Goal: Task Accomplishment & Management: Complete application form

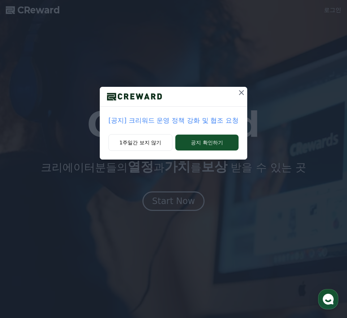
click at [236, 96] on button at bounding box center [242, 93] width 12 height 12
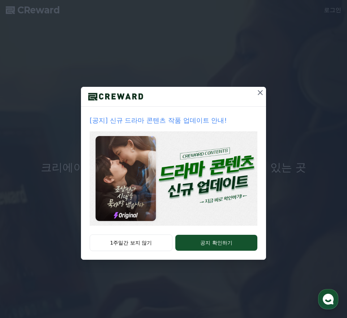
click at [259, 93] on icon at bounding box center [260, 92] width 9 height 9
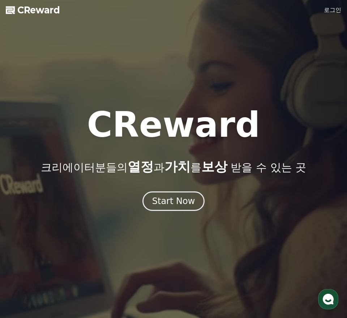
scroll to position [95, 0]
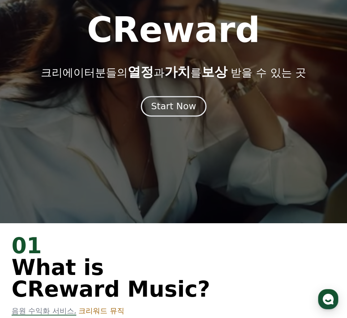
click at [187, 110] on div "Start Now" at bounding box center [173, 106] width 45 height 12
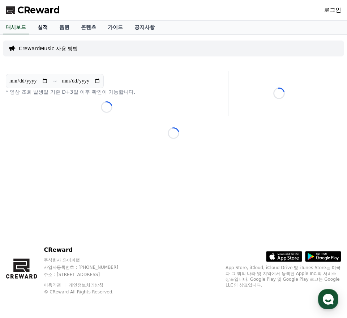
click at [43, 33] on link "실적" at bounding box center [43, 28] width 22 height 14
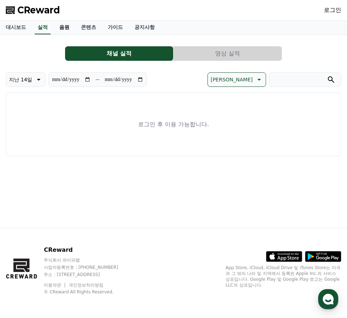
click at [61, 32] on link "음원" at bounding box center [65, 28] width 22 height 14
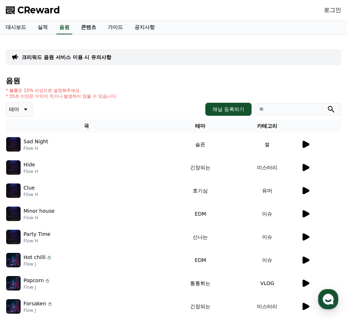
click at [86, 32] on link "콘텐츠" at bounding box center [88, 28] width 27 height 14
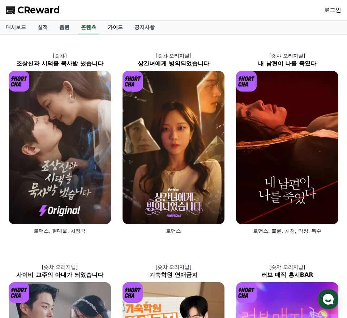
click at [102, 29] on link "가이드" at bounding box center [115, 28] width 27 height 14
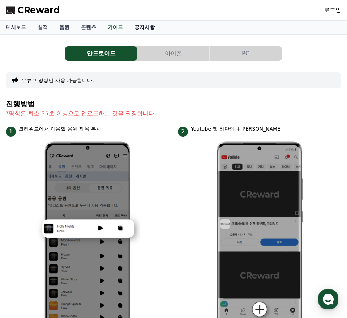
click at [129, 28] on link "공지사항" at bounding box center [145, 28] width 32 height 14
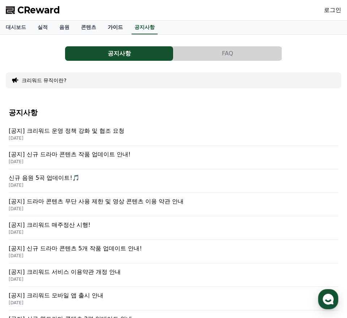
click at [102, 26] on link "가이드" at bounding box center [115, 28] width 27 height 14
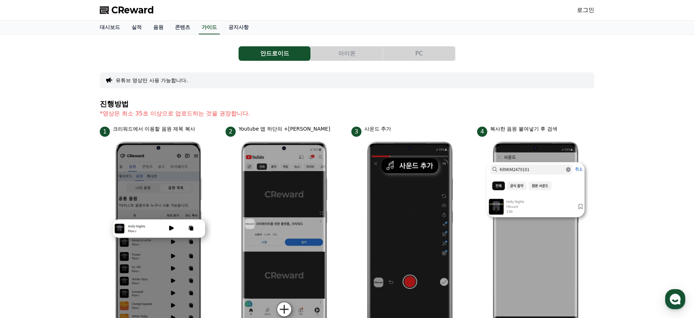
click at [347, 9] on link "로그인" at bounding box center [585, 10] width 17 height 9
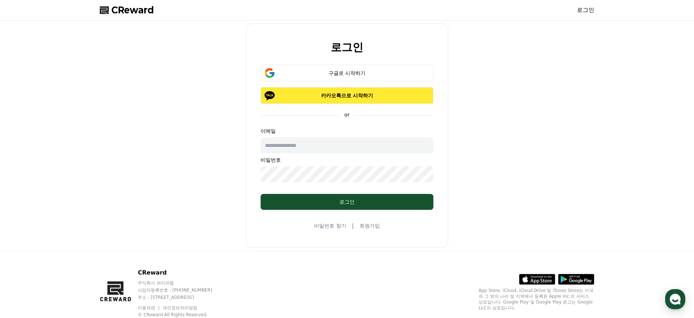
click at [347, 101] on button "카카오톡으로 시작하기" at bounding box center [347, 95] width 173 height 17
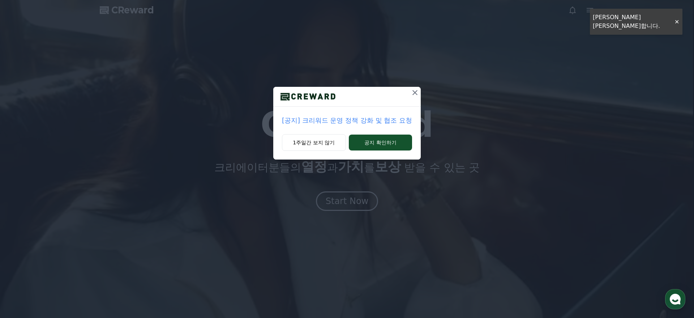
click at [416, 92] on icon at bounding box center [415, 92] width 9 height 9
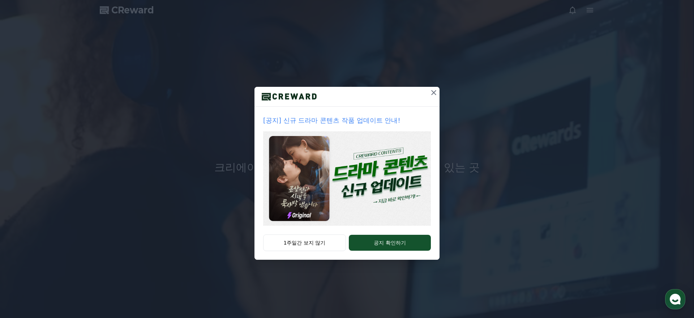
click at [435, 95] on icon at bounding box center [434, 92] width 9 height 9
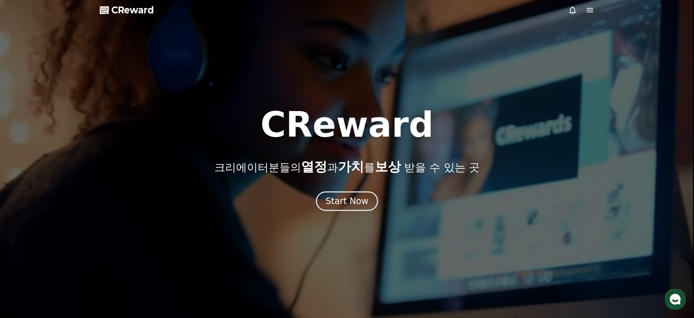
click at [593, 8] on icon at bounding box center [590, 10] width 9 height 9
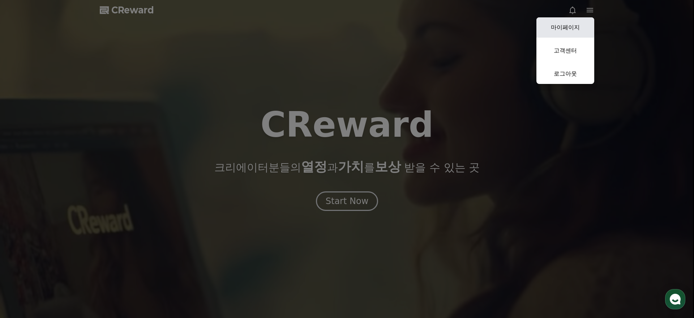
click at [574, 27] on link "마이페이지" at bounding box center [566, 27] width 58 height 20
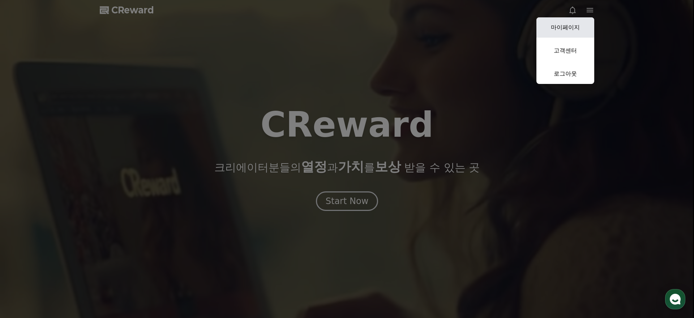
select select "**********"
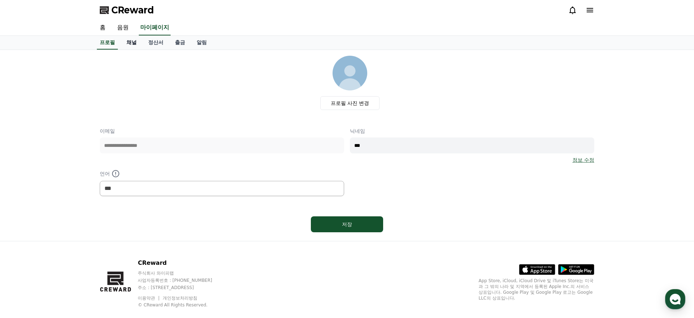
click at [128, 46] on link "채널" at bounding box center [132, 43] width 22 height 14
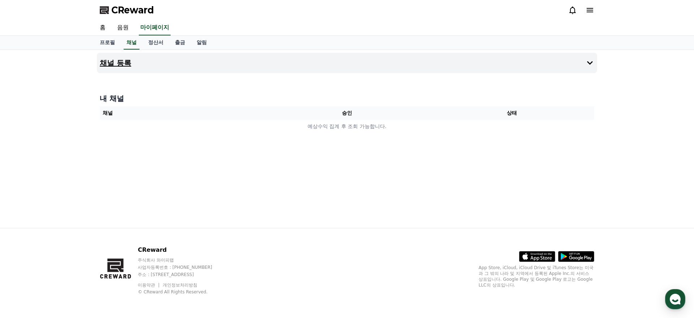
click at [141, 61] on button "채널 등록" at bounding box center [347, 63] width 501 height 20
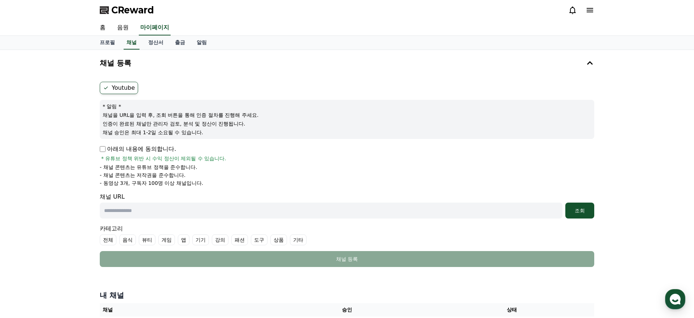
click at [108, 149] on p "아래의 내용에 동의합니다." at bounding box center [138, 149] width 76 height 9
click at [106, 149] on p "아래의 내용에 동의합니다." at bounding box center [138, 149] width 76 height 9
click at [102, 145] on p "아래의 내용에 동의합니다." at bounding box center [138, 149] width 76 height 9
click at [148, 208] on input "text" at bounding box center [331, 211] width 463 height 16
click at [173, 186] on p "- 동영상 3개, 구독자 100명 이상 채널입니다." at bounding box center [151, 182] width 103 height 7
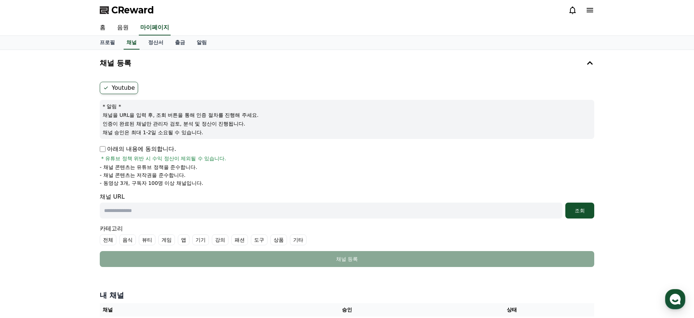
click at [173, 186] on p "- 동영상 3개, 구독자 100명 이상 채널입니다." at bounding box center [151, 182] width 103 height 7
click at [181, 186] on p "- 동영상 3개, 구독자 100명 이상 채널입니다." at bounding box center [151, 182] width 103 height 7
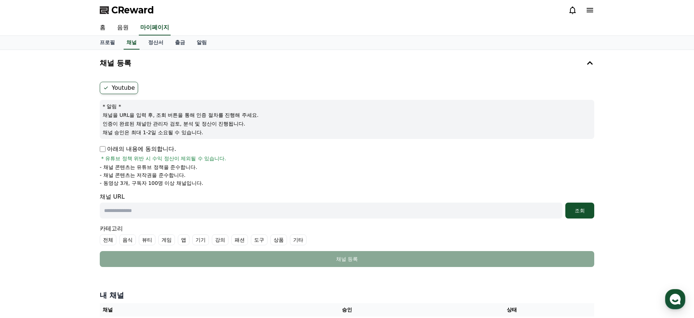
click at [183, 186] on p "- 동영상 3개, 구독자 100명 이상 채널입니다." at bounding box center [151, 182] width 103 height 7
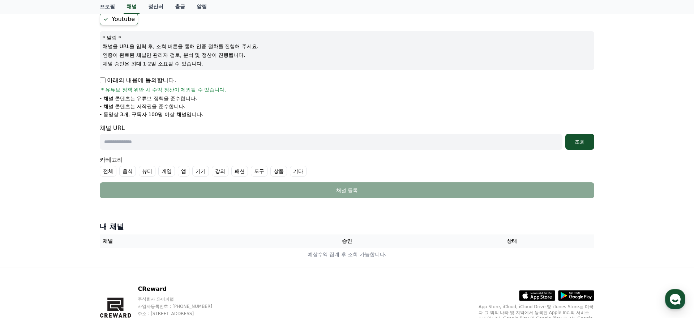
scroll to position [64, 0]
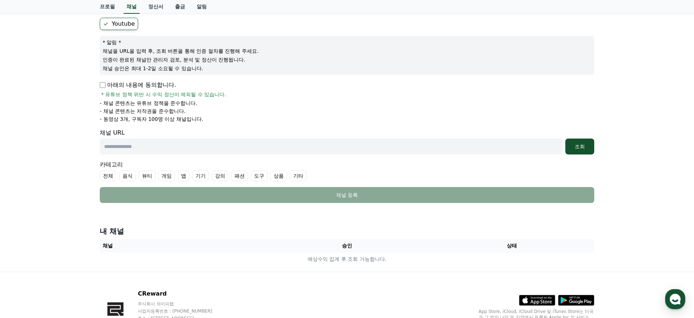
click at [200, 144] on input "text" at bounding box center [331, 147] width 463 height 16
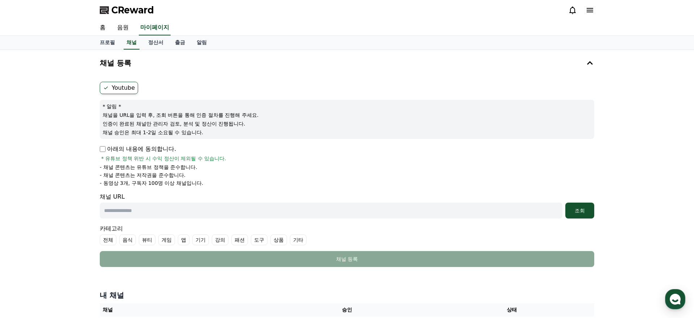
click at [258, 213] on input "text" at bounding box center [331, 211] width 463 height 16
paste input "**********"
type input "**********"
click at [577, 208] on div "조회" at bounding box center [580, 210] width 23 height 7
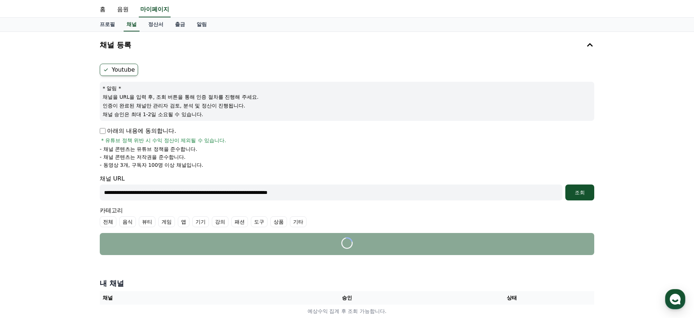
scroll to position [33, 0]
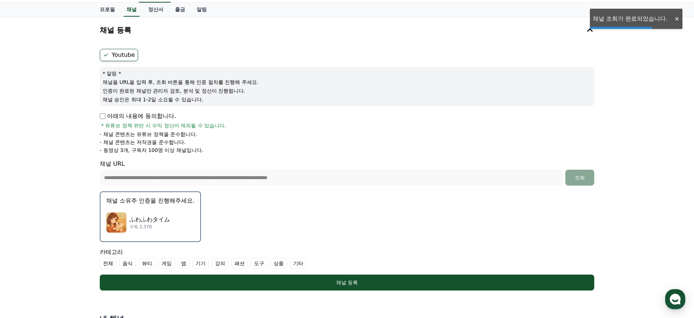
click at [165, 228] on div "ふわふわタイム 구독 2,370" at bounding box center [150, 222] width 88 height 29
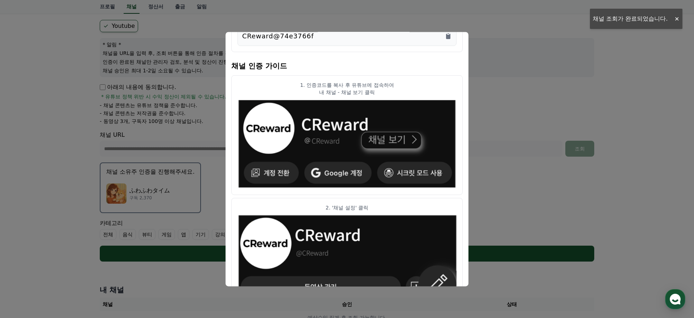
scroll to position [0, 0]
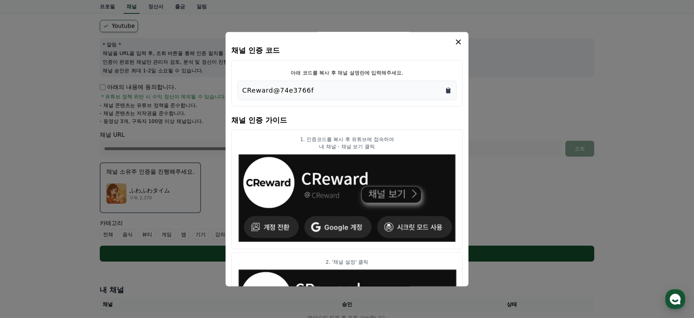
click at [447, 90] on icon "Copy to clipboard" at bounding box center [448, 90] width 4 height 5
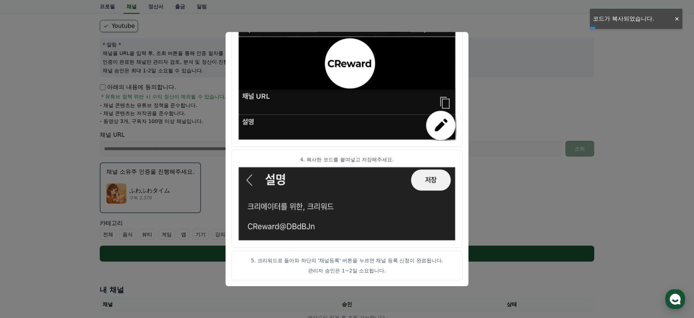
scroll to position [164, 0]
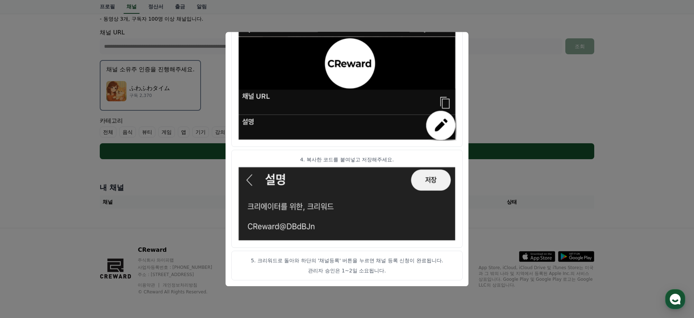
click at [499, 219] on button "close modal" at bounding box center [347, 159] width 694 height 318
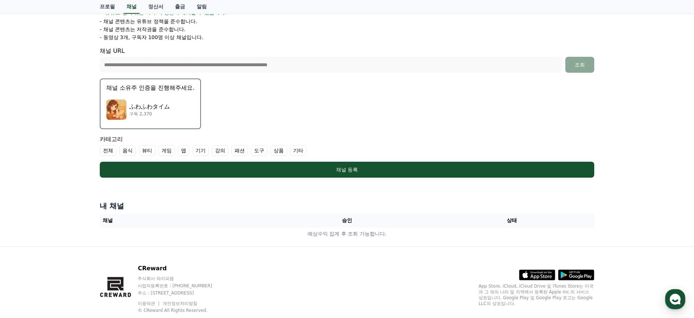
scroll to position [144, 0]
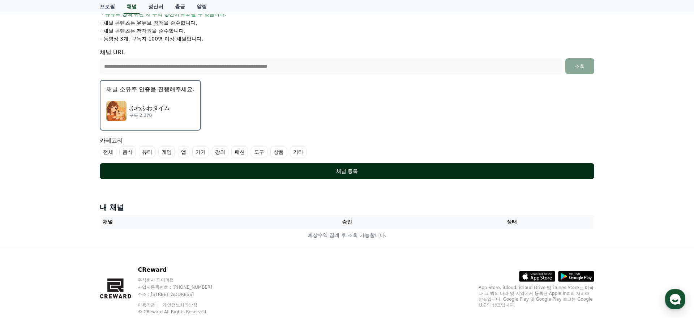
click at [386, 170] on div "채널 등록" at bounding box center [347, 170] width 466 height 7
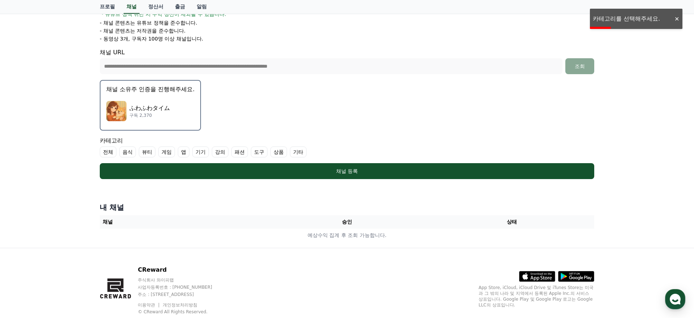
click at [290, 152] on label "기타" at bounding box center [298, 151] width 17 height 11
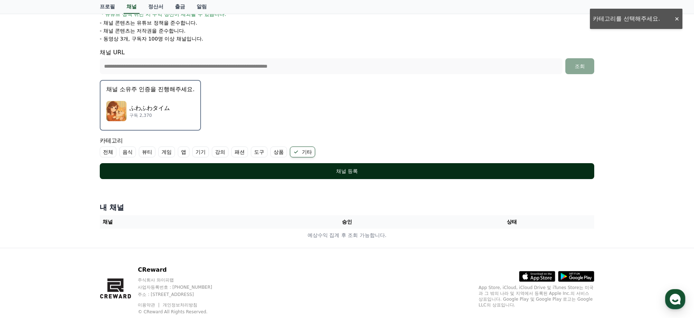
click at [285, 175] on button "채널 등록" at bounding box center [347, 171] width 495 height 16
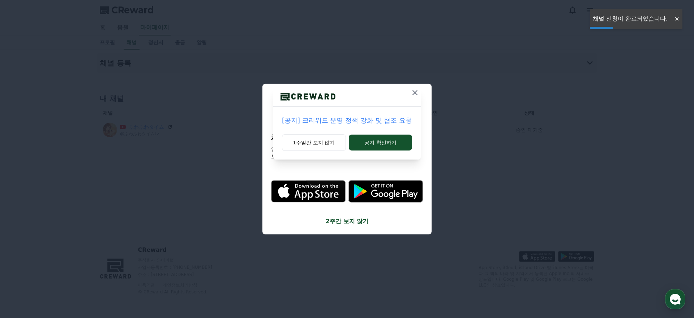
click at [411, 93] on icon at bounding box center [415, 92] width 9 height 9
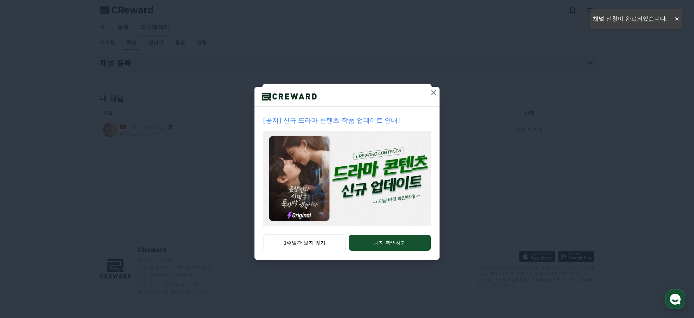
click at [429, 92] on button at bounding box center [434, 93] width 12 height 12
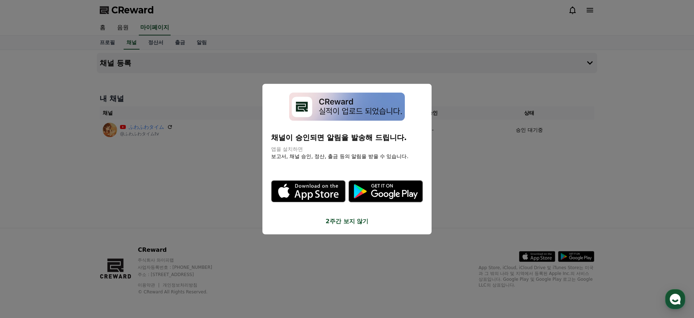
click at [345, 222] on button "2주간 보지 않기" at bounding box center [347, 221] width 152 height 9
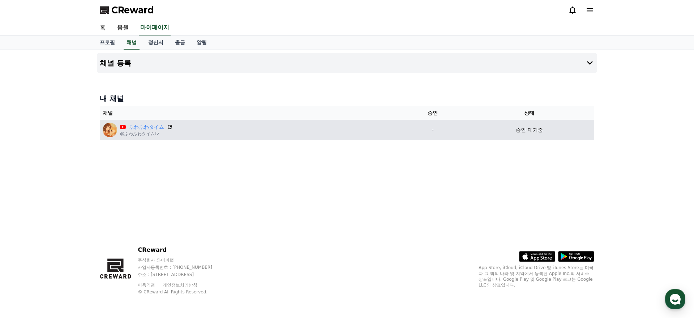
click at [167, 124] on icon at bounding box center [170, 127] width 7 height 7
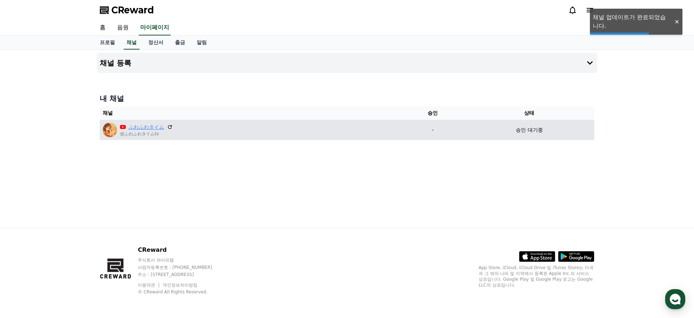
click at [144, 129] on link "ふわふわタイム" at bounding box center [146, 127] width 35 height 8
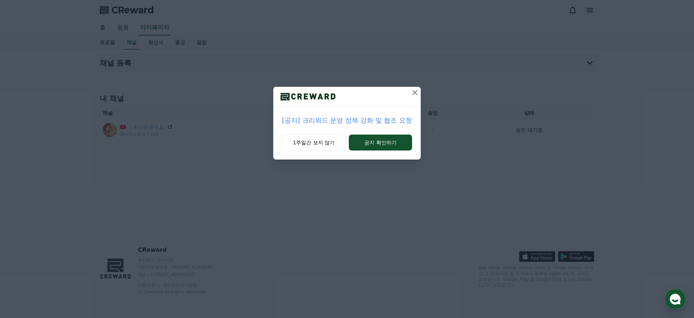
click at [411, 91] on icon at bounding box center [415, 92] width 9 height 9
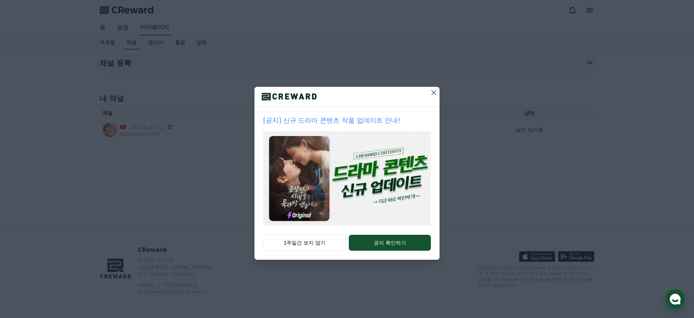
click at [434, 93] on icon at bounding box center [433, 92] width 5 height 5
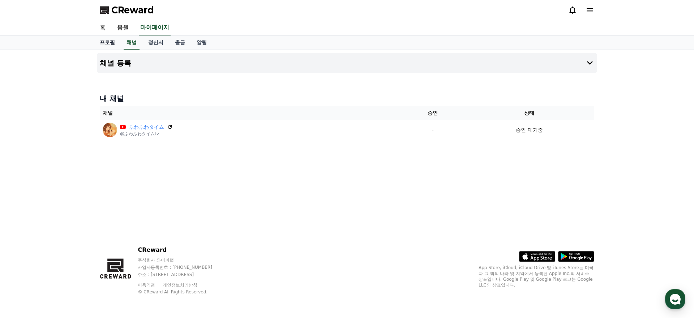
click at [106, 42] on link "프로필" at bounding box center [107, 43] width 27 height 14
select select "**********"
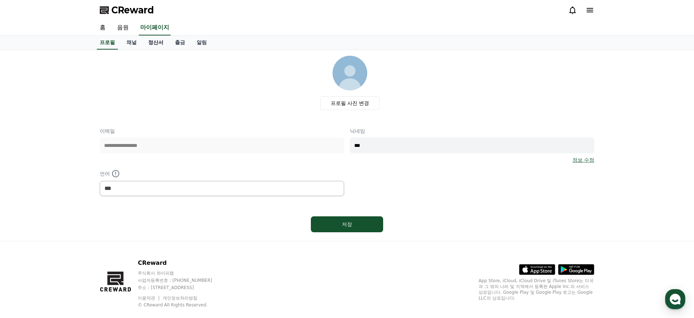
click at [146, 40] on link "정산서" at bounding box center [156, 43] width 27 height 14
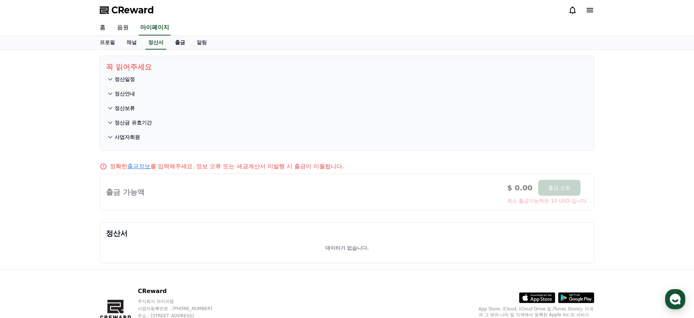
click at [169, 39] on link "출금" at bounding box center [180, 43] width 22 height 14
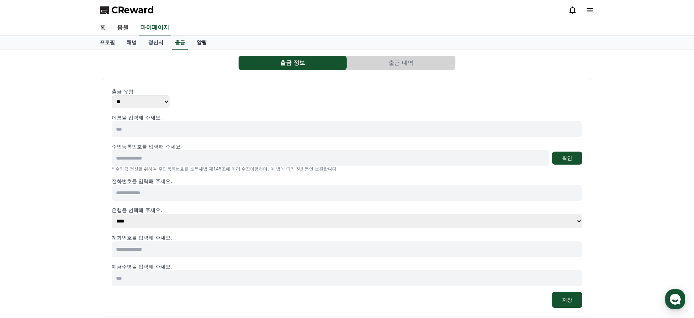
click at [191, 41] on link "알림" at bounding box center [202, 43] width 22 height 14
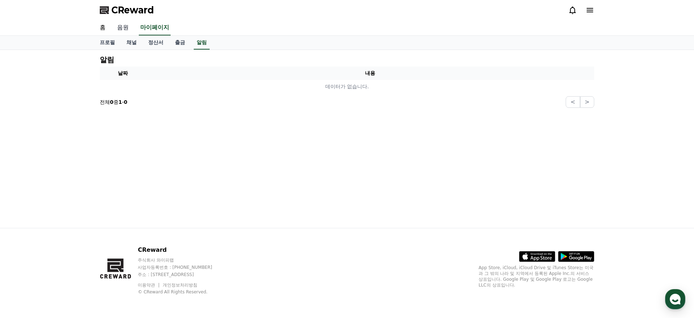
click at [125, 26] on link "음원" at bounding box center [122, 27] width 23 height 15
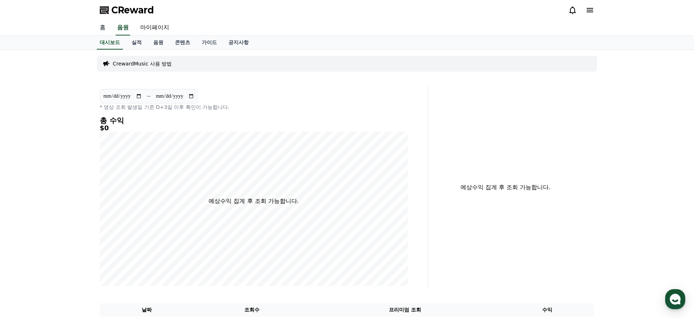
click at [102, 29] on link "홈" at bounding box center [102, 27] width 17 height 15
click at [153, 43] on link "음원" at bounding box center [159, 43] width 22 height 14
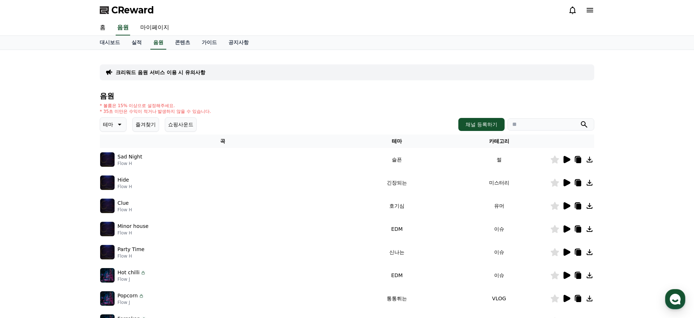
click at [115, 132] on div "음원 * 볼륨은 15% 이상으로 설정해주세요. * 35초 미만은 수익이 적거나 발생하지 않을 수 있습니다. 테마 즐겨찾기 쇼핑사운드 채널 등록…" at bounding box center [347, 243] width 495 height 302
click at [115, 127] on icon at bounding box center [119, 124] width 9 height 9
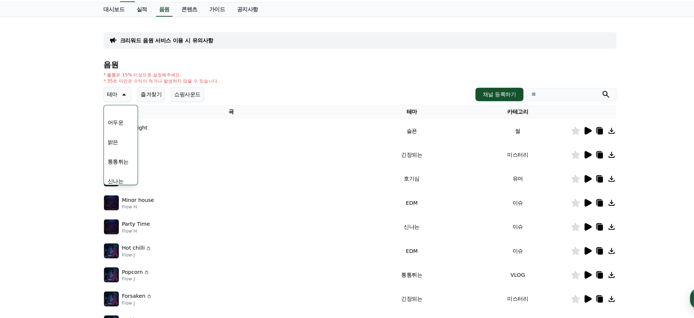
scroll to position [27, 0]
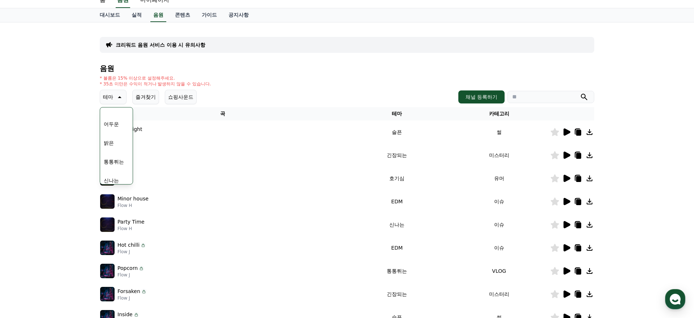
click at [115, 147] on button "밝은" at bounding box center [109, 143] width 16 height 16
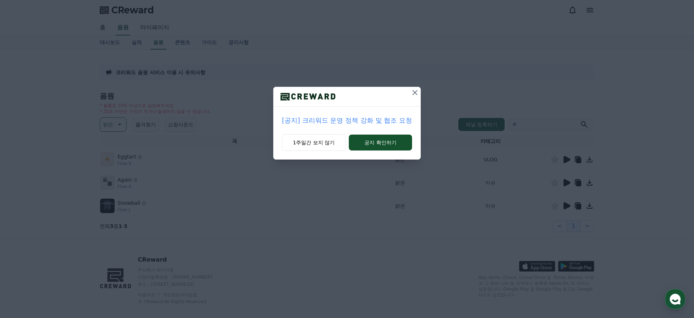
click at [413, 93] on icon at bounding box center [415, 92] width 9 height 9
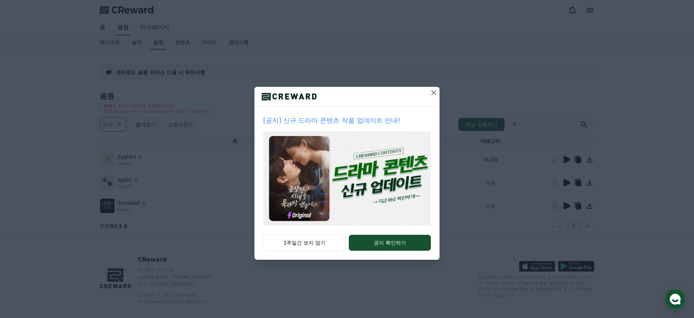
click at [434, 92] on icon at bounding box center [433, 92] width 5 height 5
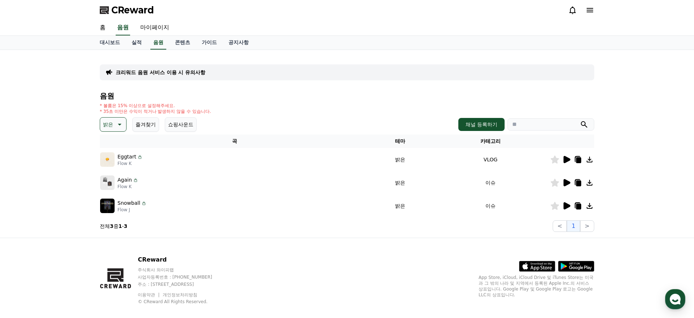
click at [564, 156] on icon at bounding box center [567, 159] width 7 height 7
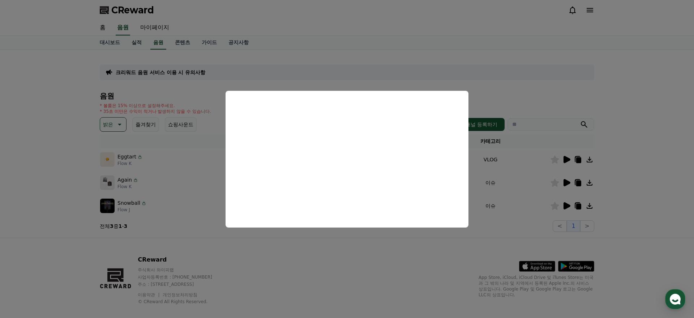
click at [244, 262] on button "close modal" at bounding box center [347, 159] width 694 height 318
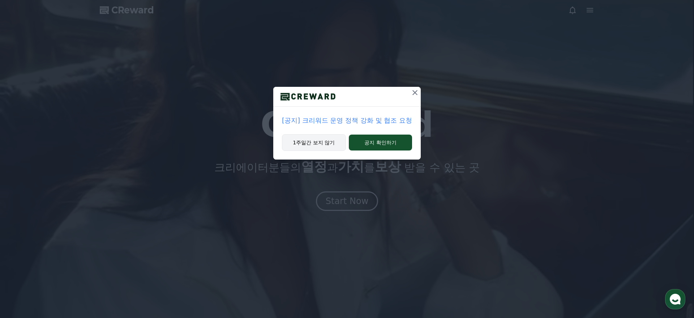
click at [329, 145] on button "1주일간 보지 않기" at bounding box center [314, 142] width 64 height 17
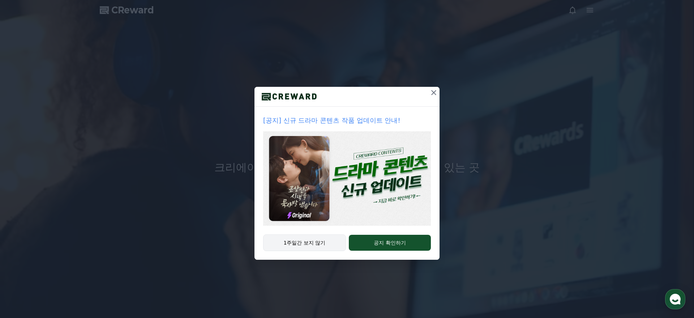
click at [328, 242] on button "1주일간 보지 않기" at bounding box center [304, 242] width 83 height 17
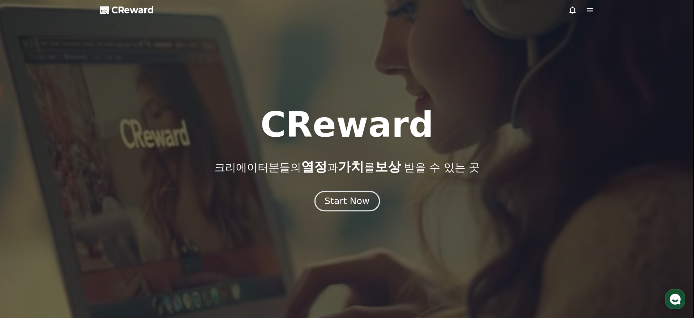
click at [345, 199] on div "Start Now" at bounding box center [347, 201] width 45 height 12
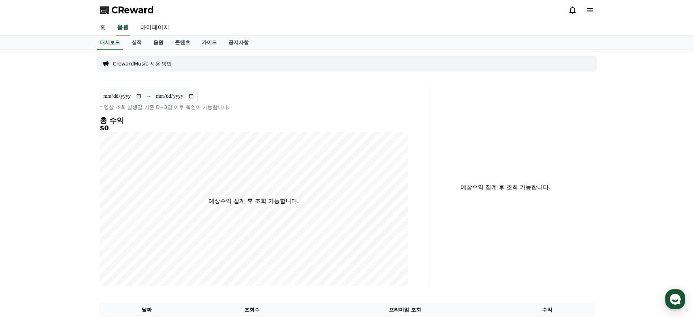
click at [102, 31] on link "홈" at bounding box center [102, 27] width 17 height 15
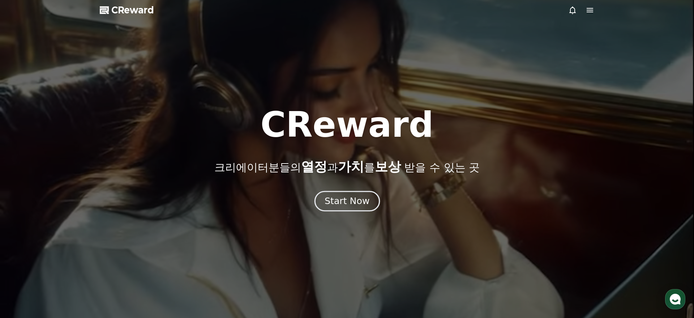
click at [357, 209] on button "Start Now" at bounding box center [346, 201] width 65 height 21
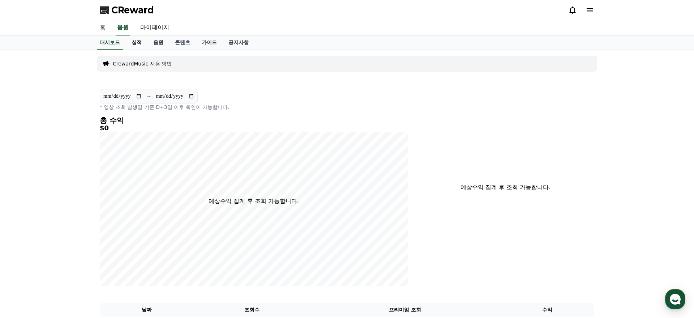
click at [128, 38] on link "실적" at bounding box center [137, 43] width 22 height 14
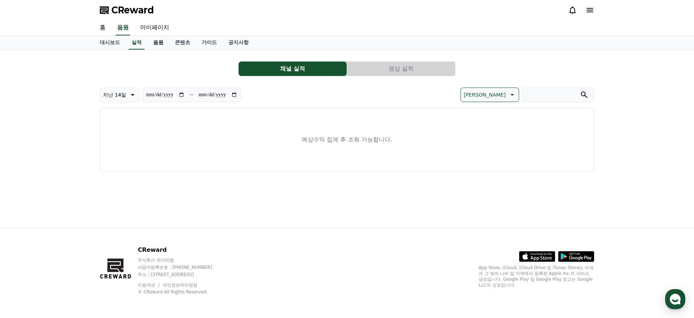
click at [148, 41] on link "음원" at bounding box center [159, 43] width 22 height 14
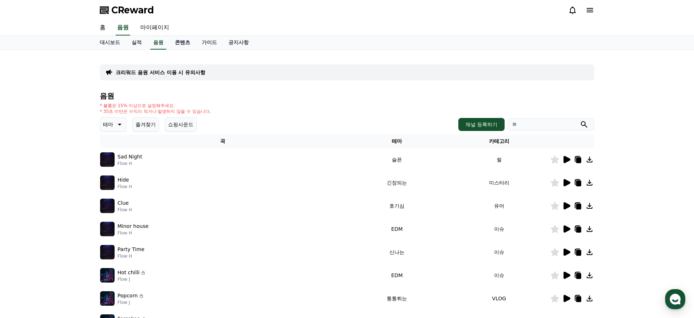
click at [169, 43] on link "콘텐츠" at bounding box center [182, 43] width 27 height 14
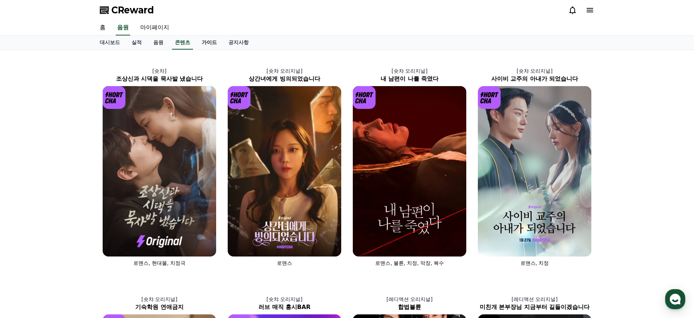
click at [196, 46] on link "가이드" at bounding box center [209, 43] width 27 height 14
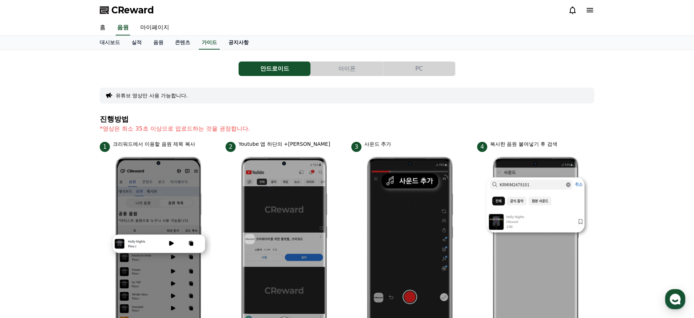
click at [224, 47] on link "공지사항" at bounding box center [239, 43] width 32 height 14
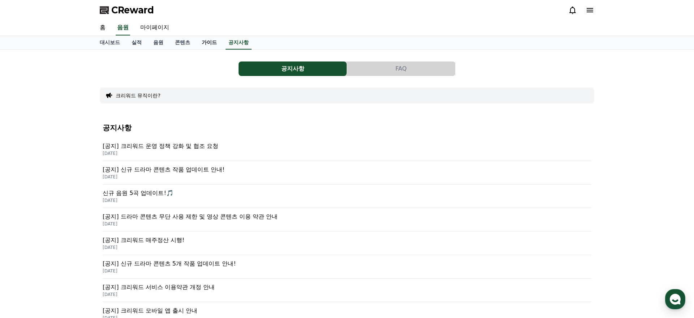
click at [201, 43] on link "가이드" at bounding box center [209, 43] width 27 height 14
